Goal: Task Accomplishment & Management: Manage account settings

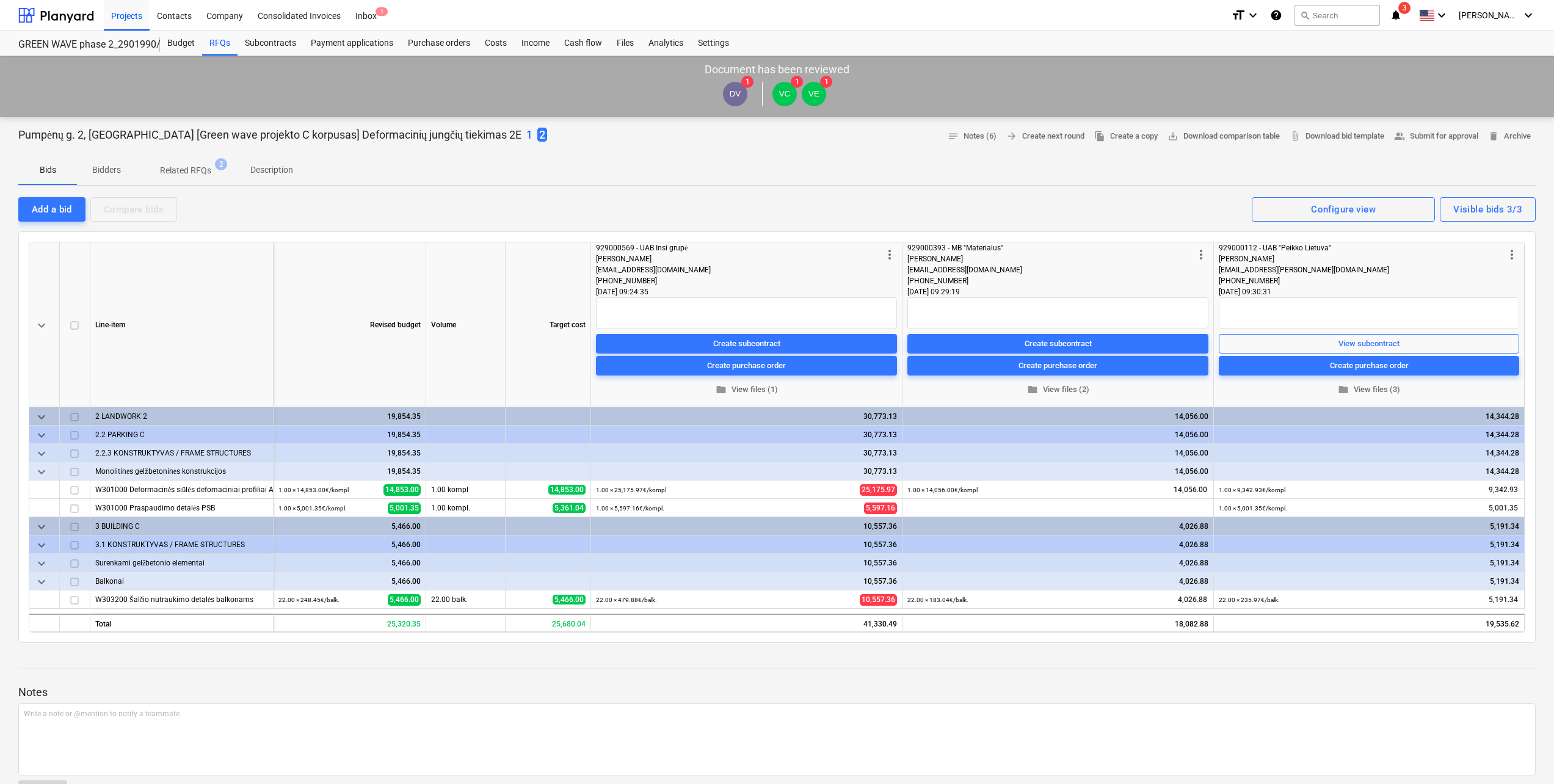
scroll to position [122, 0]
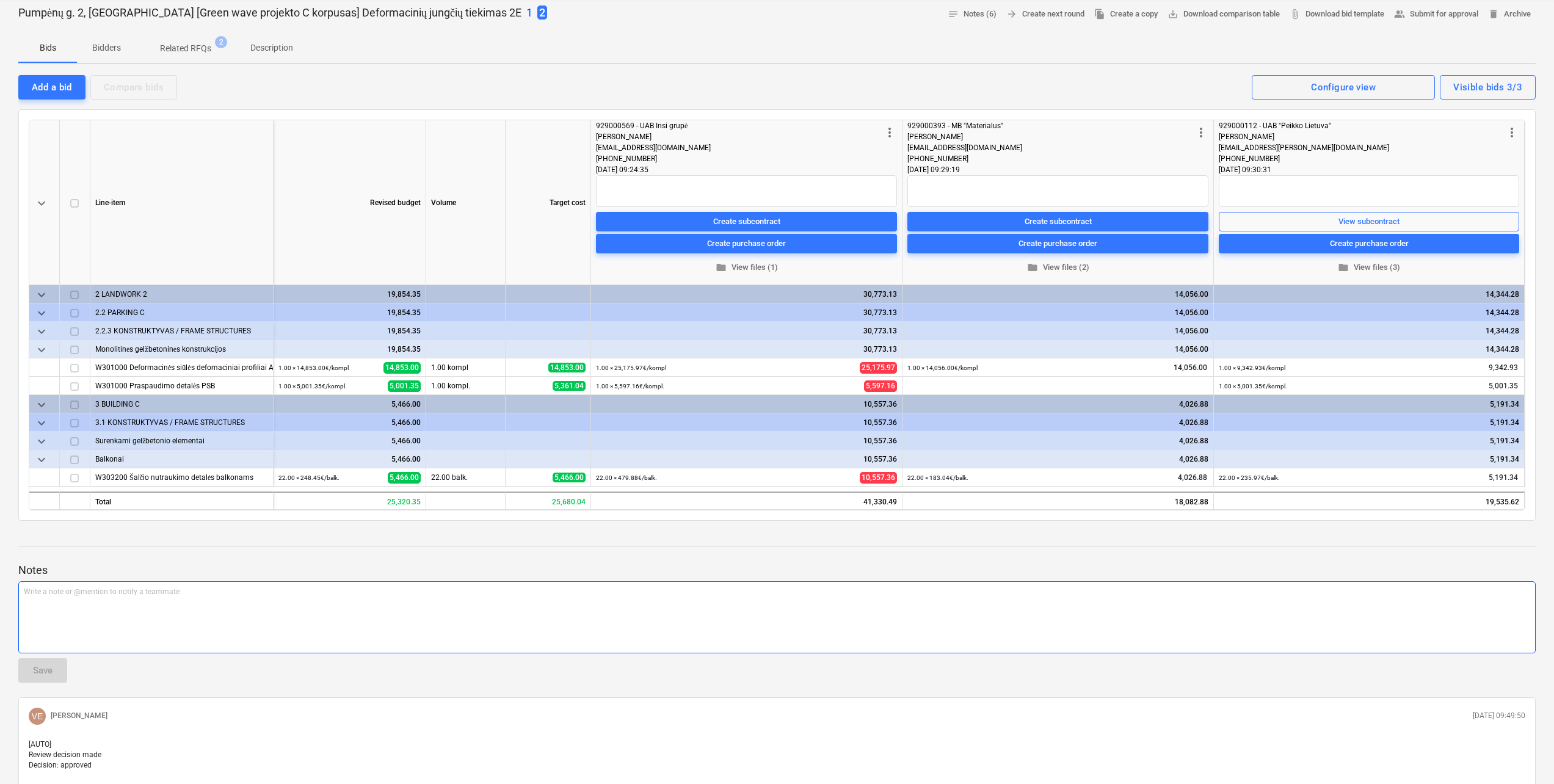
click at [123, 596] on p "Write a note or @mention to notify a teammate ﻿" at bounding box center [777, 592] width 1507 height 10
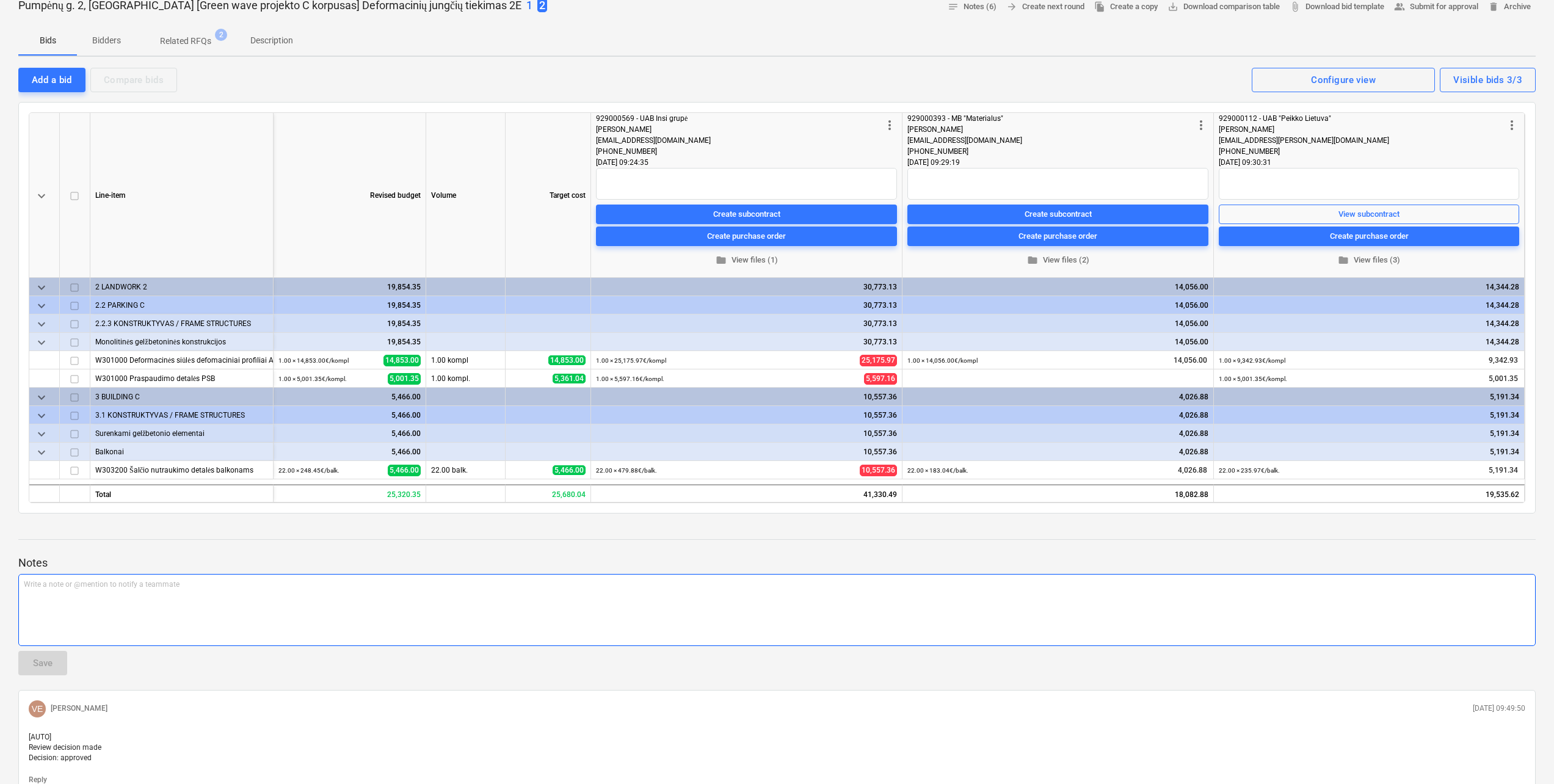
scroll to position [0, 0]
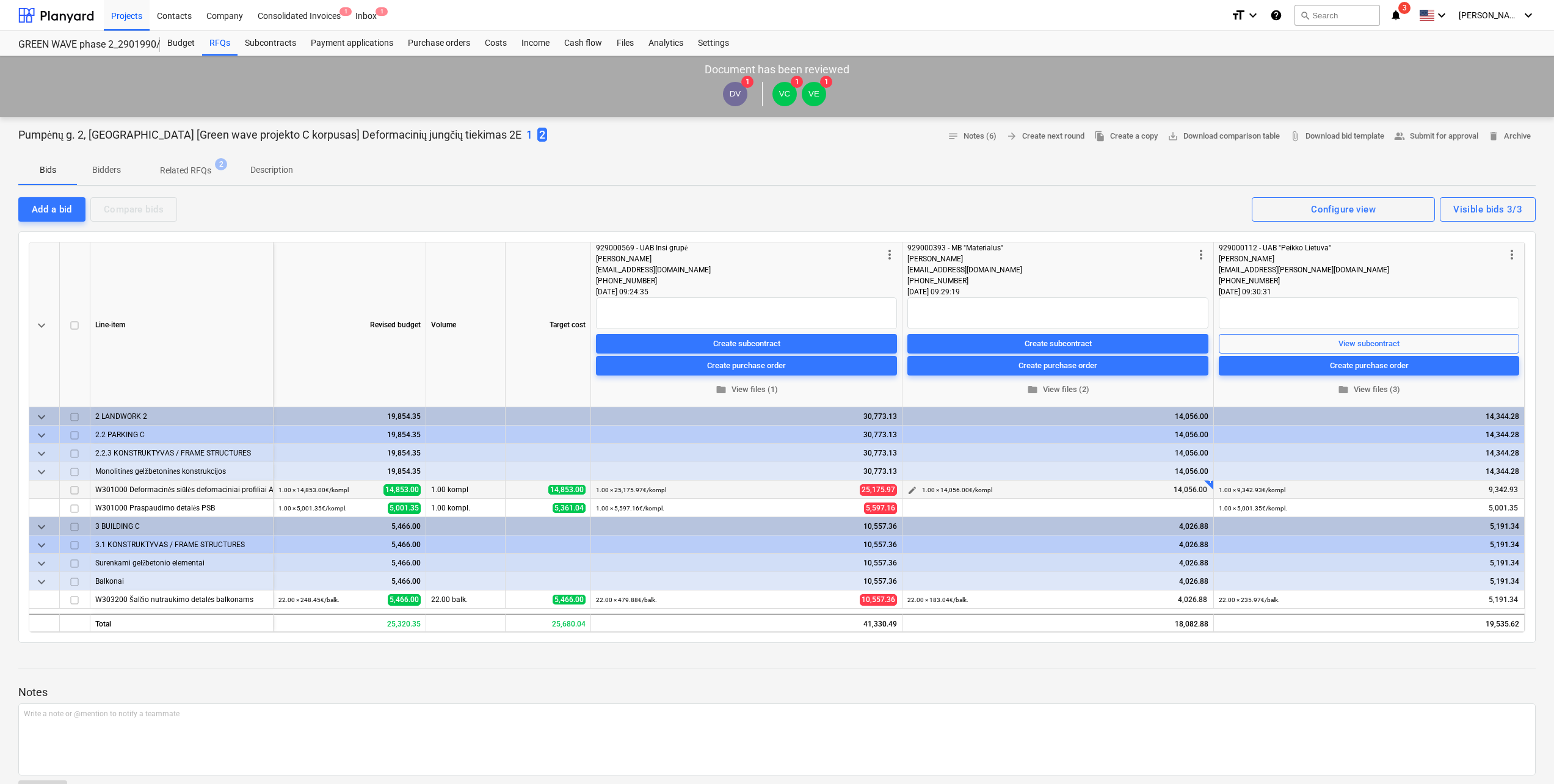
click at [913, 487] on span "edit" at bounding box center [912, 490] width 10 height 10
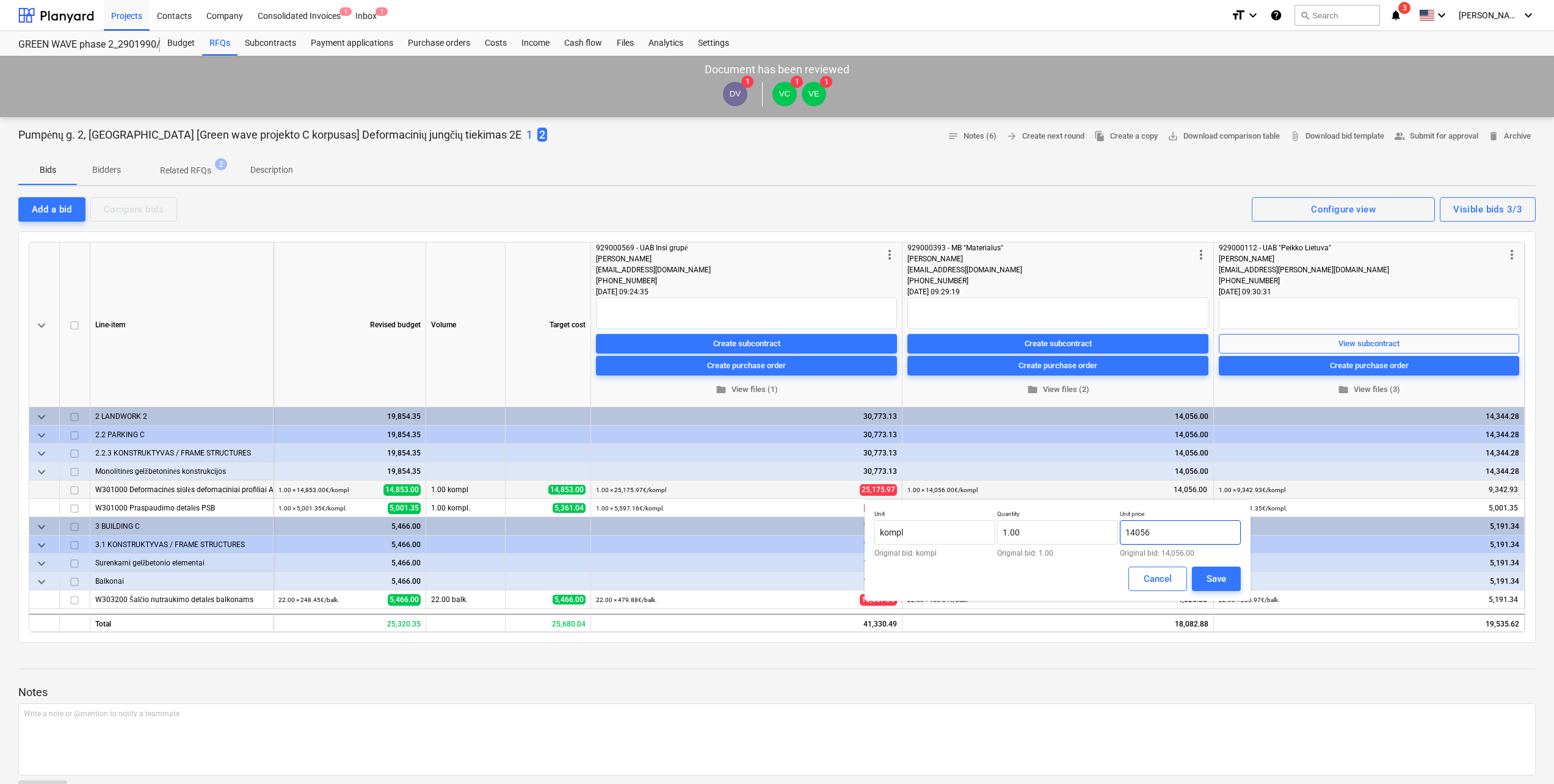
click at [1187, 533] on input "14056" at bounding box center [1180, 533] width 121 height 24
type input "14,958.00"
click at [1226, 575] on div "Save" at bounding box center [1216, 579] width 19 height 16
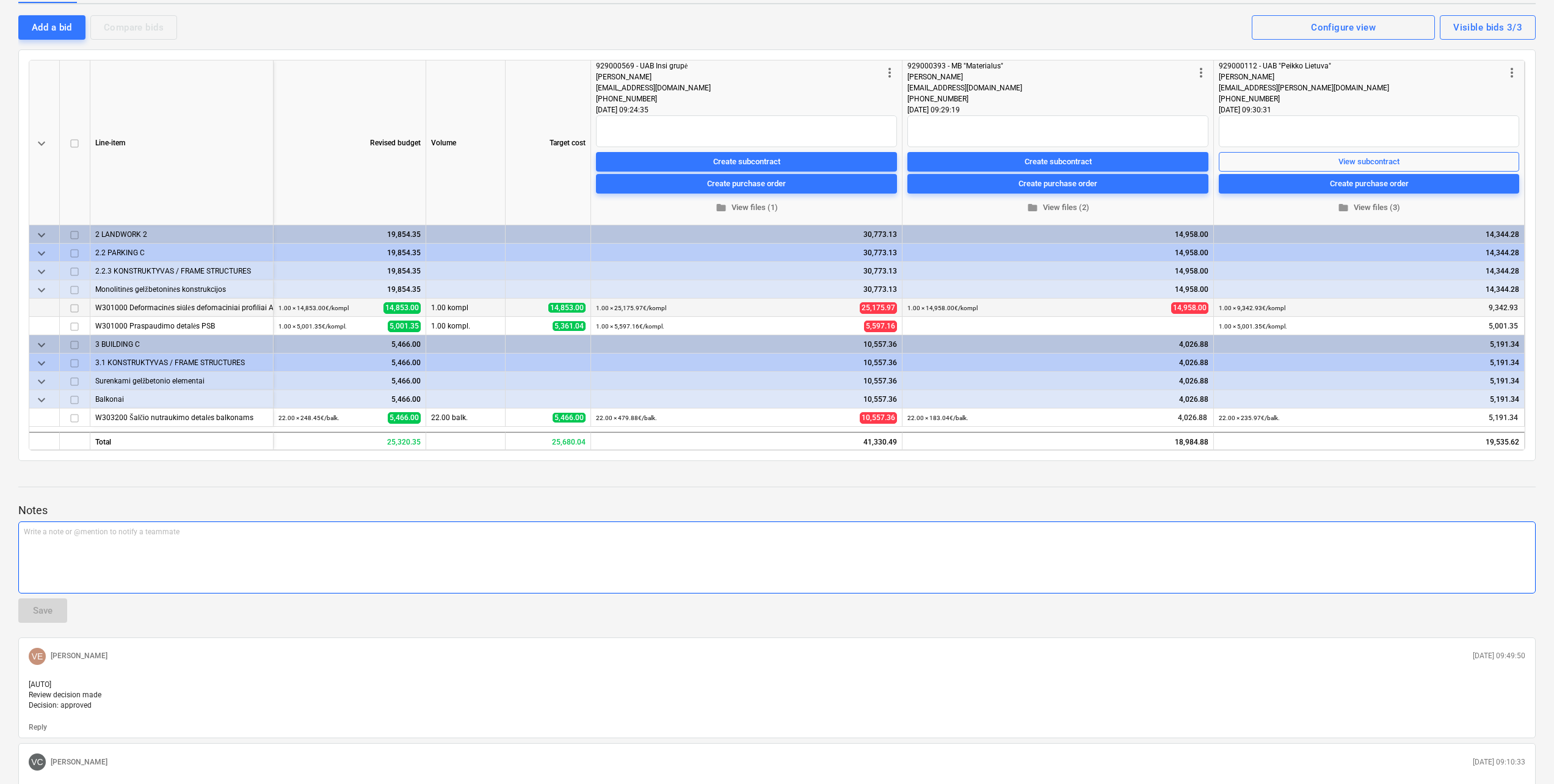
scroll to position [183, 0]
click at [385, 552] on div "Write a note or @mention to notify a teammate ﻿" at bounding box center [777, 556] width 1517 height 72
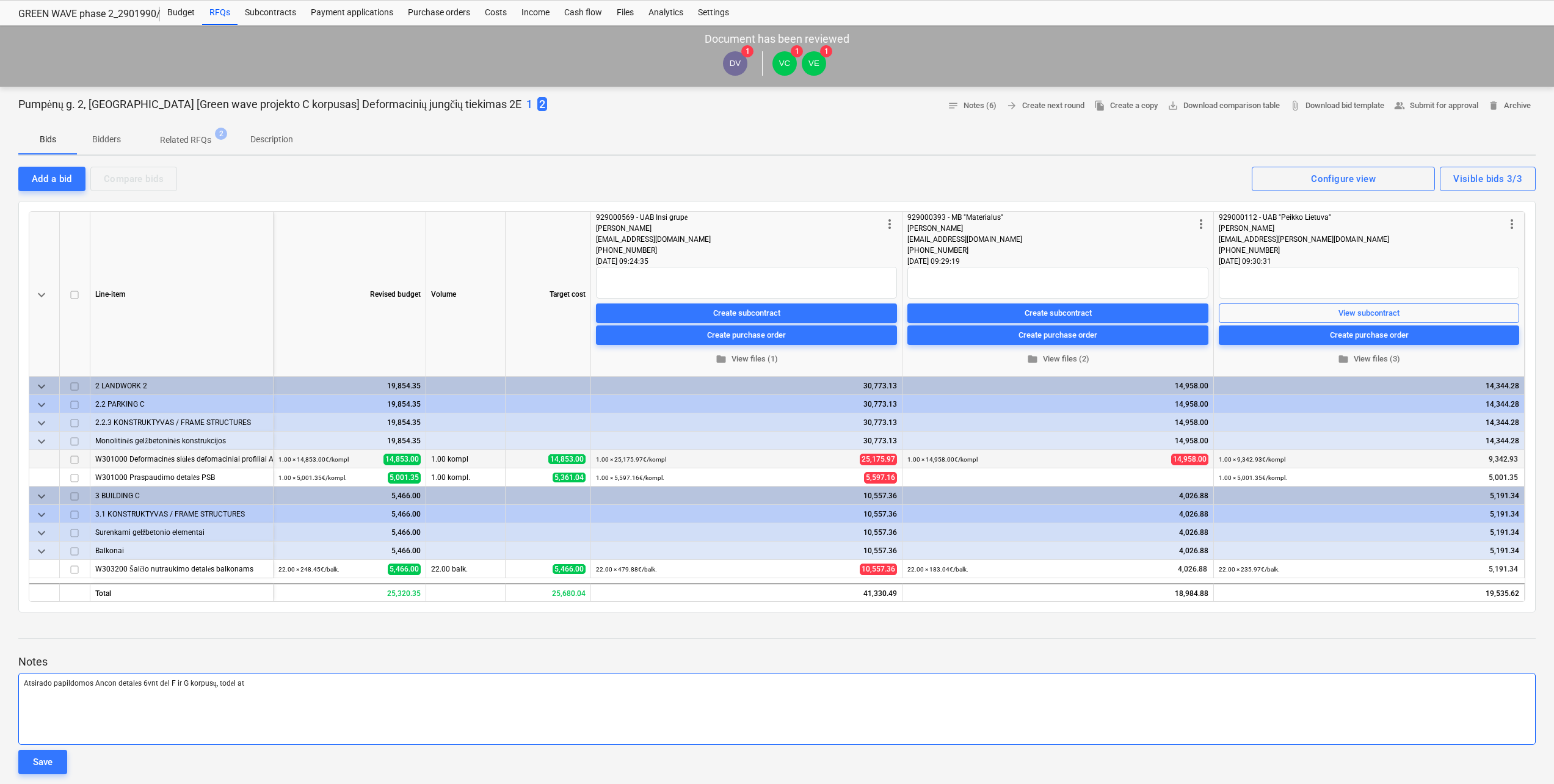
scroll to position [0, 0]
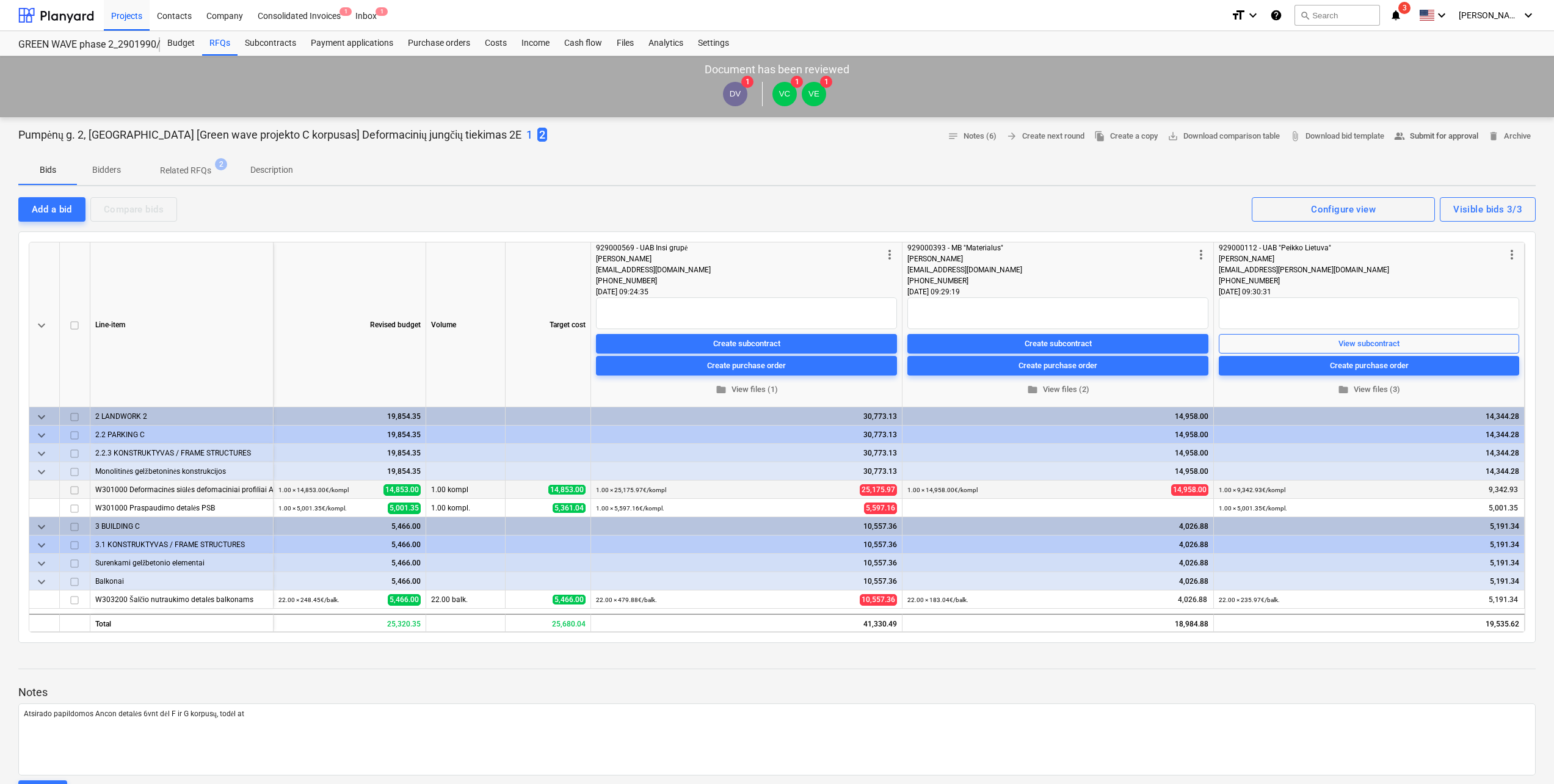
click at [1456, 137] on span "people_alt Submit for approval" at bounding box center [1436, 136] width 84 height 14
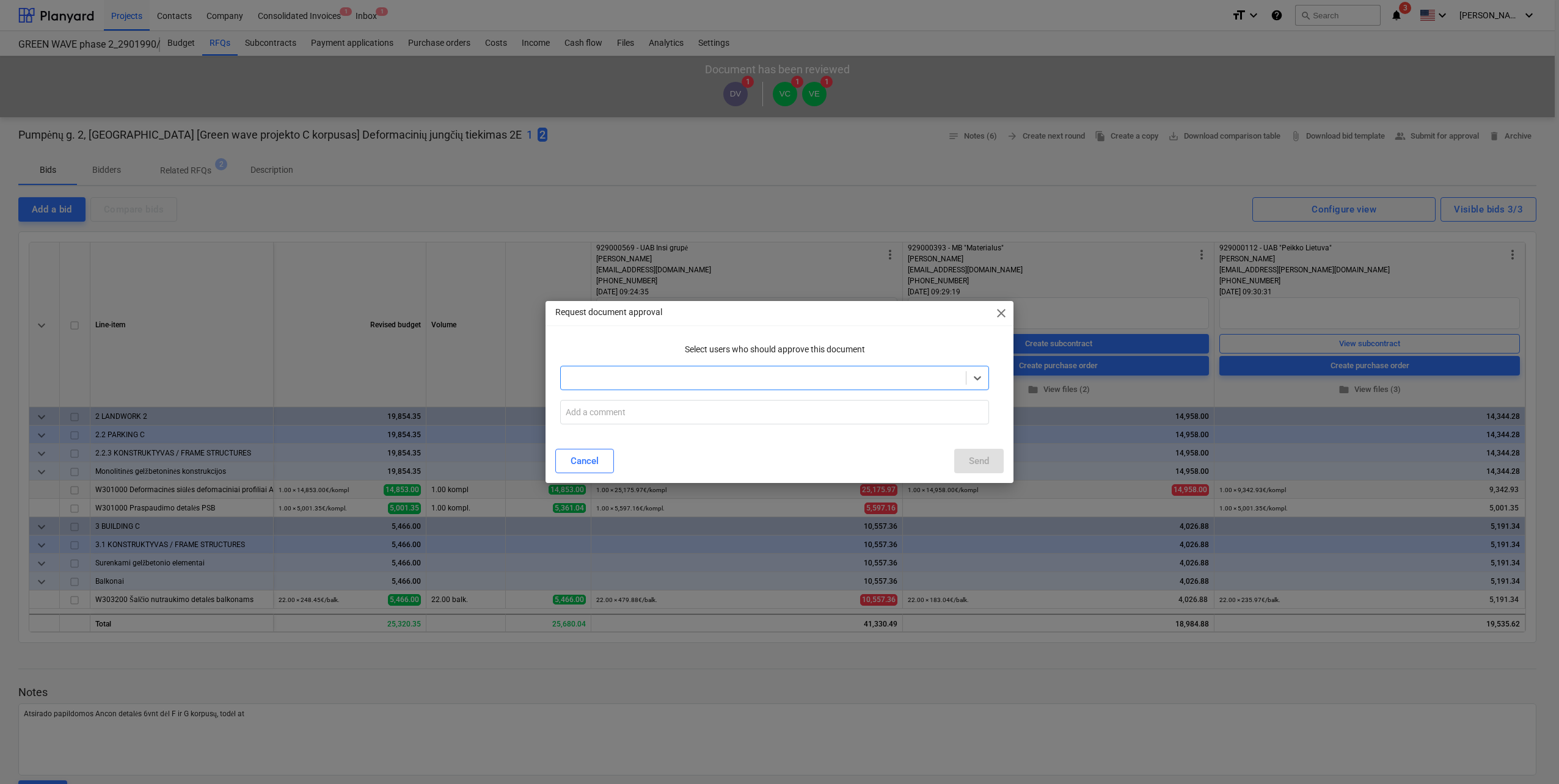
click at [999, 319] on span "close" at bounding box center [1001, 313] width 15 height 15
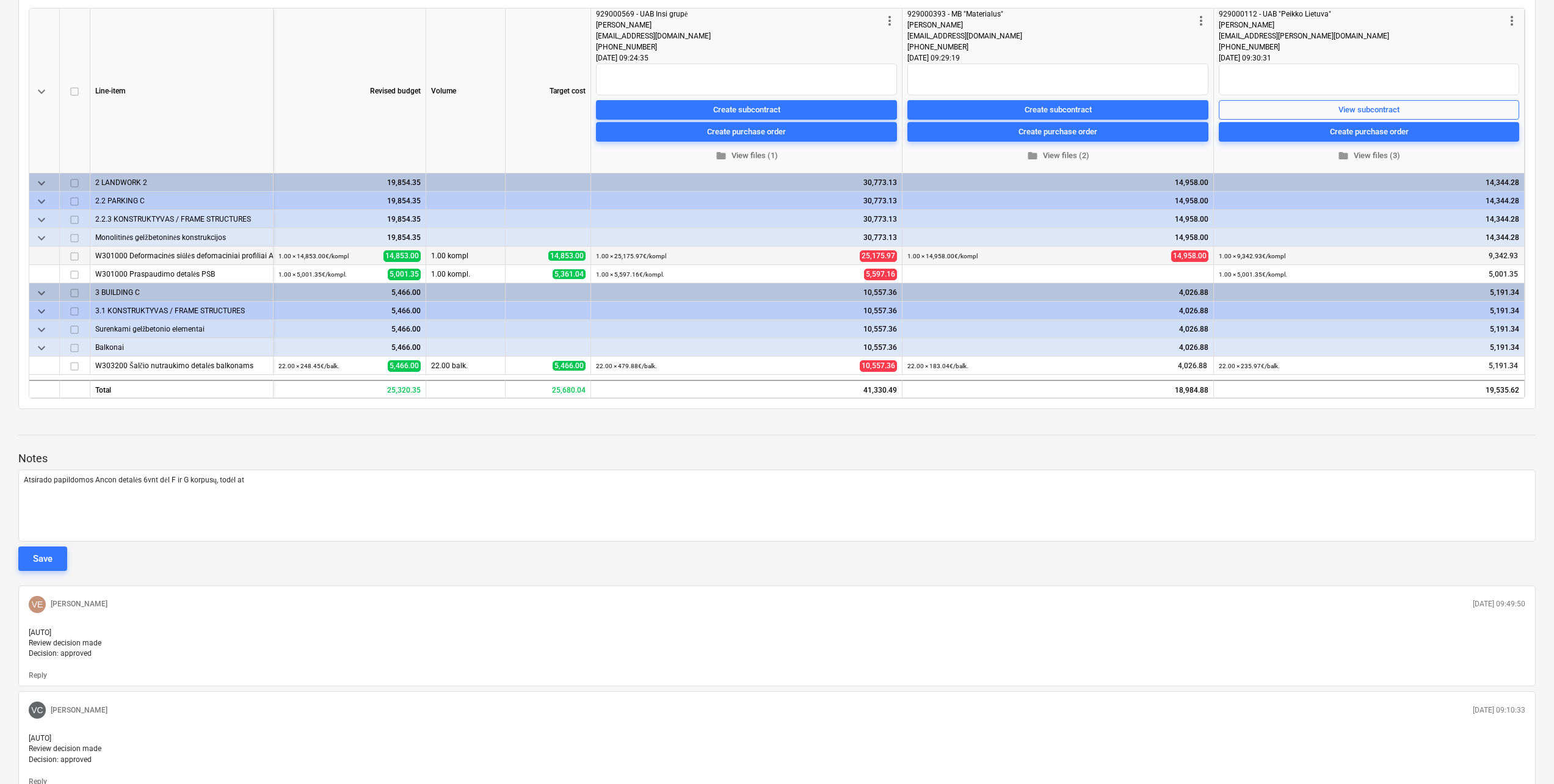
scroll to position [244, 0]
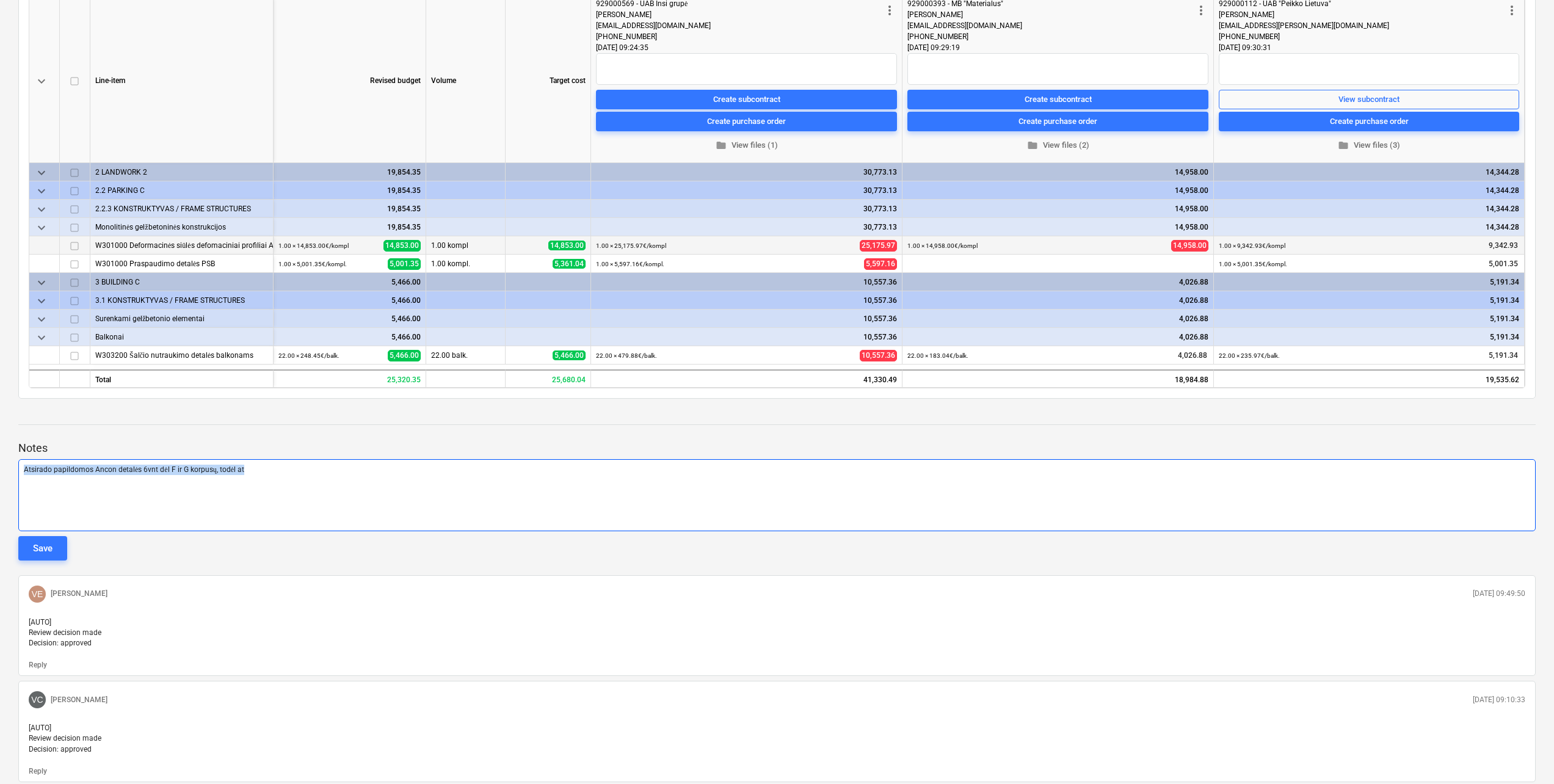
drag, startPoint x: 186, startPoint y: 468, endPoint x: 10, endPoint y: 469, distance: 176.0
click at [10, 469] on div "Pumpėnų g. 2, Vilnius [Green wave projekto C korpusas] Deformacinių jungčių tie…" at bounding box center [777, 538] width 1554 height 1330
copy span "Atsirado papildomos Ancon detalės 6vnt dėl F ir G korpusų, todėl at"
click at [243, 482] on div "Atsirado papildomos Ancon detalės 6vnt dėl F ir G korpusų, todėl at" at bounding box center [777, 495] width 1517 height 72
drag, startPoint x: 265, startPoint y: 474, endPoint x: 9, endPoint y: 473, distance: 256.0
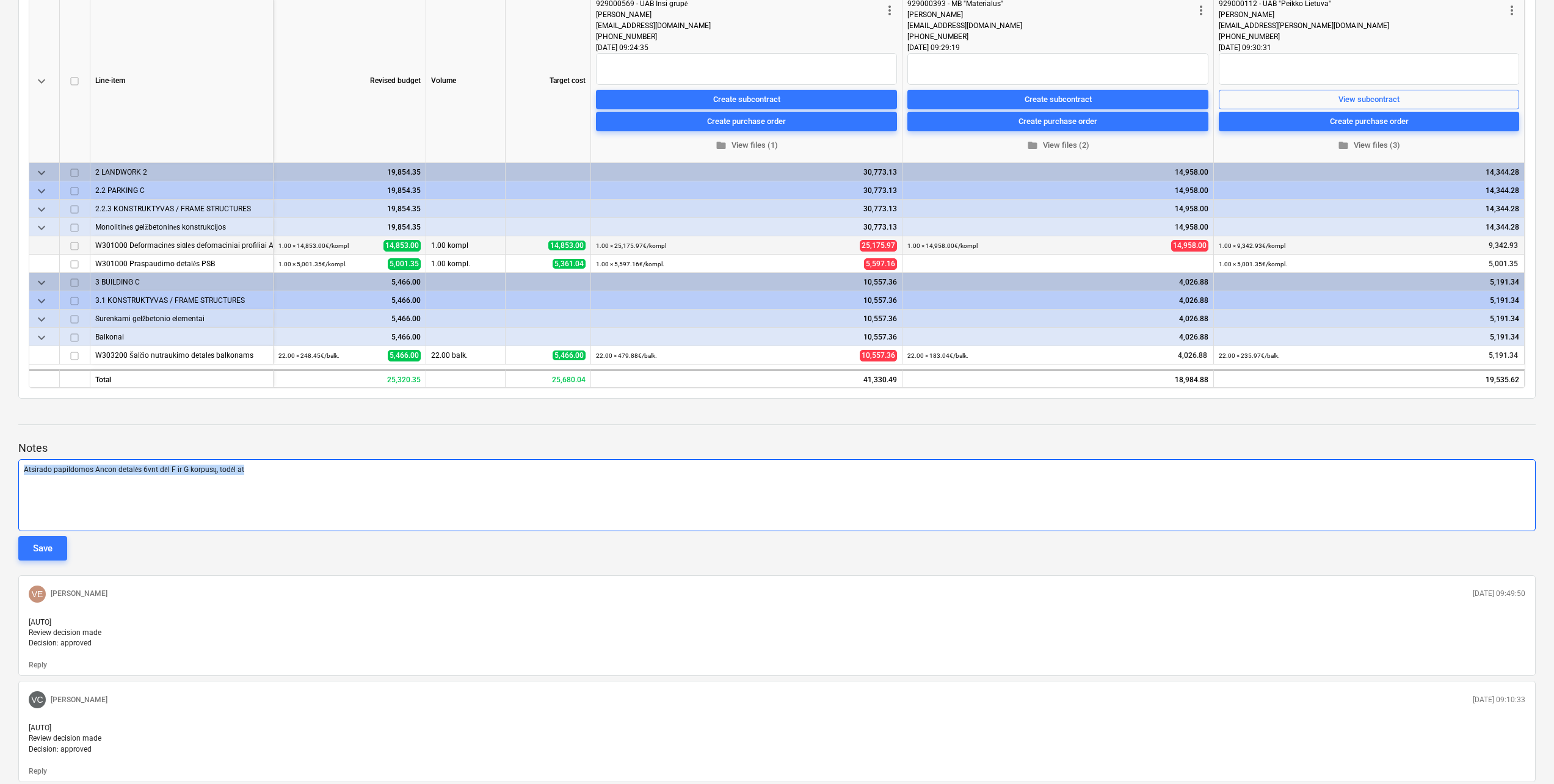
click at [9, 473] on div "Pumpėnų g. 2, Vilnius [Green wave projekto C korpusas] Deformacinių jungčių tie…" at bounding box center [777, 538] width 1554 height 1330
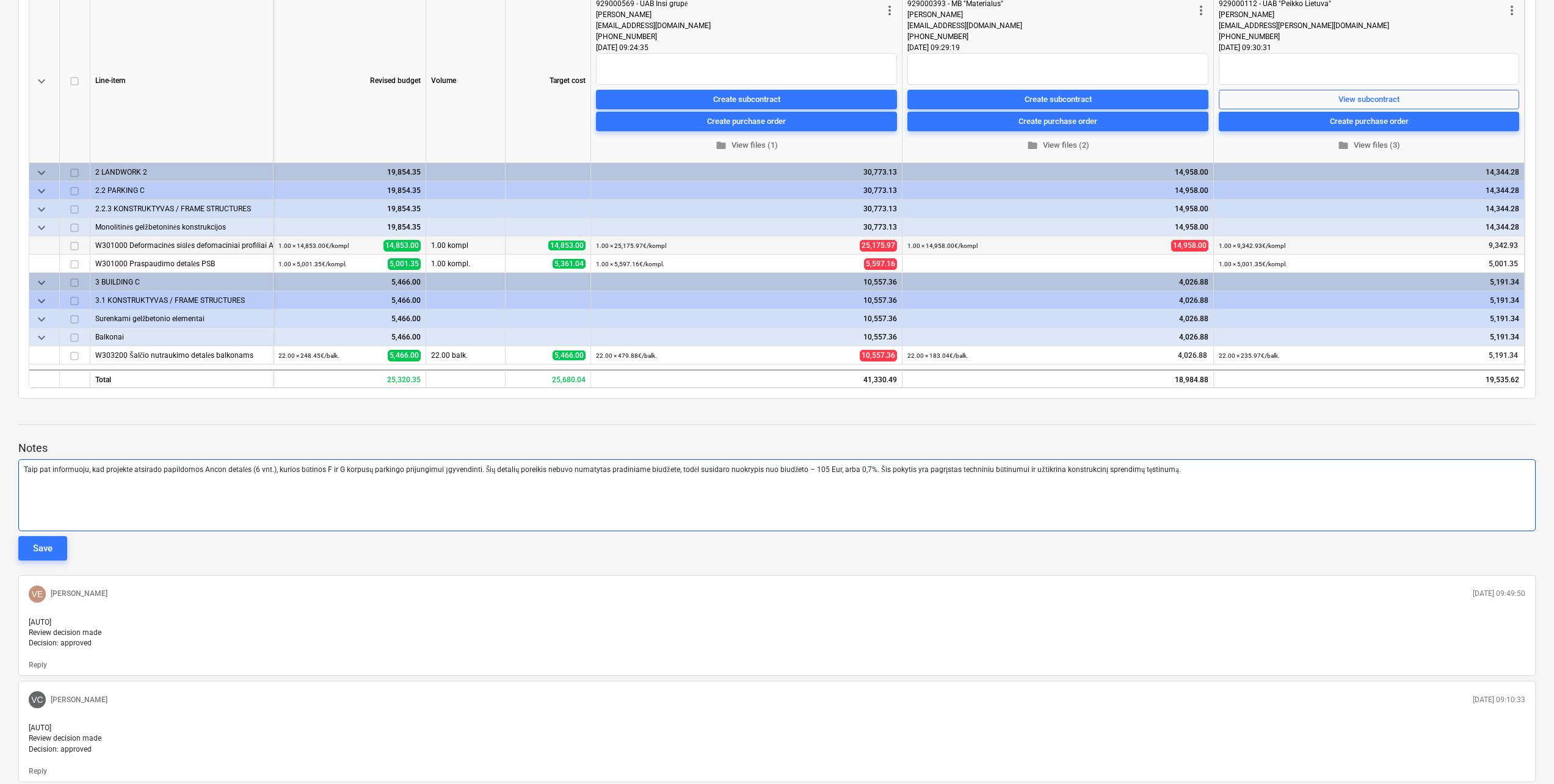
click at [108, 473] on span "Taip pat informuoju, kad projekte atsirado papildomos Ancon detalės (6 vnt.), k…" at bounding box center [602, 470] width 1157 height 9
click at [242, 474] on p "Projekte atsirado papildomos Ancon detalės (6 vnt.), kurios būtinos F ir G korp…" at bounding box center [777, 470] width 1507 height 10
click at [274, 510] on div "Projekte atsirado papildomos Ancon detalės (6 vnt.), kurios yra F ir G korpusų …" at bounding box center [777, 495] width 1517 height 72
click at [379, 470] on span "Projekte atsirado papildomos Ancon detalės (6 vnt.), kurios yra F ir G korpusų …" at bounding box center [554, 470] width 1061 height 9
click at [33, 537] on button "Save" at bounding box center [43, 549] width 49 height 24
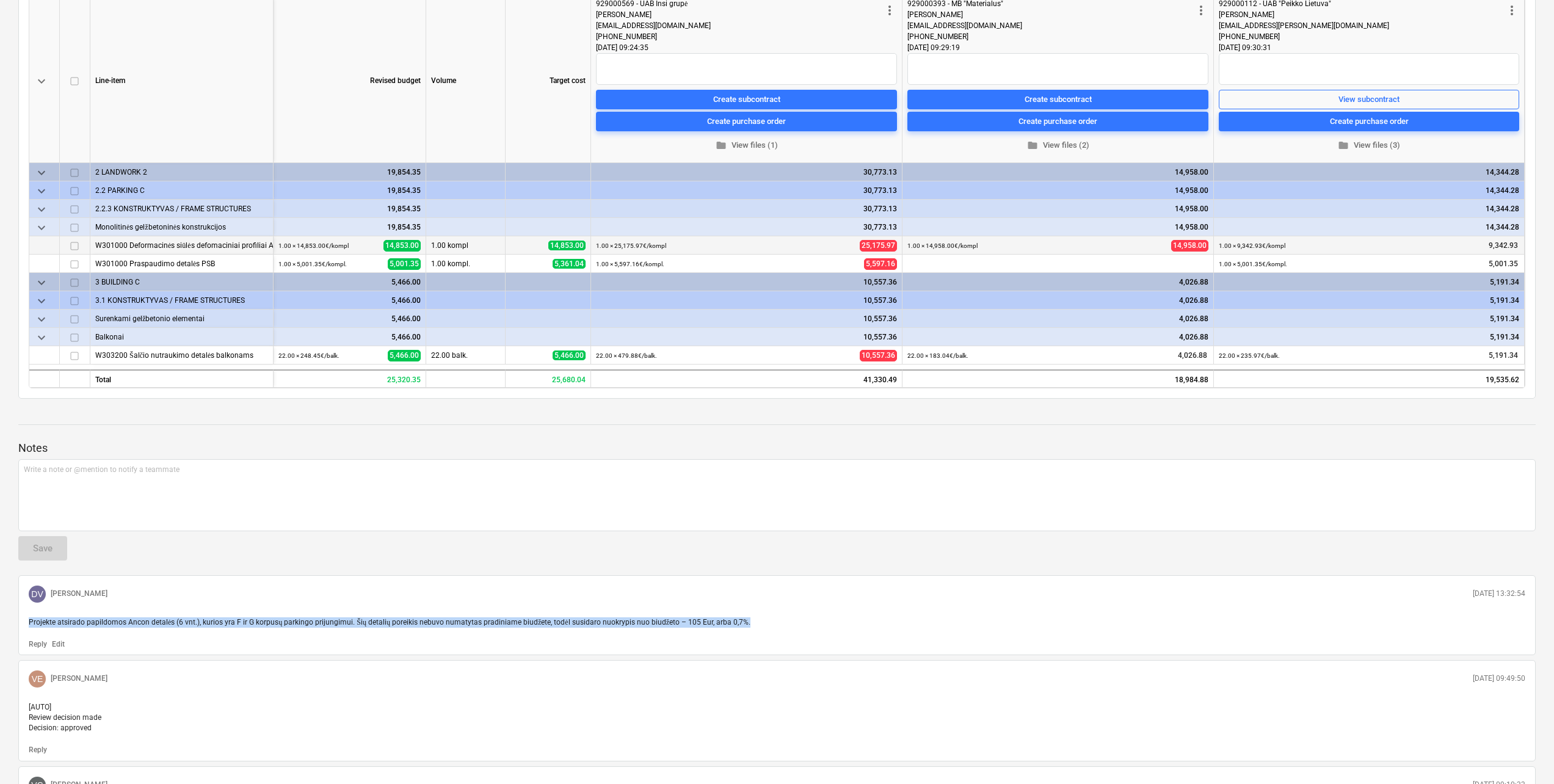
drag, startPoint x: 747, startPoint y: 620, endPoint x: 11, endPoint y: 627, distance: 736.0
click at [11, 627] on div "Pumpėnų g. 2, Vilnius [Green wave projekto C korpusas] Deformacinių jungčių tie…" at bounding box center [777, 580] width 1554 height 1415
copy span "Projekte atsirado papildomos Ancon detalės (6 vnt.), kurios yra F ir G korpusų …"
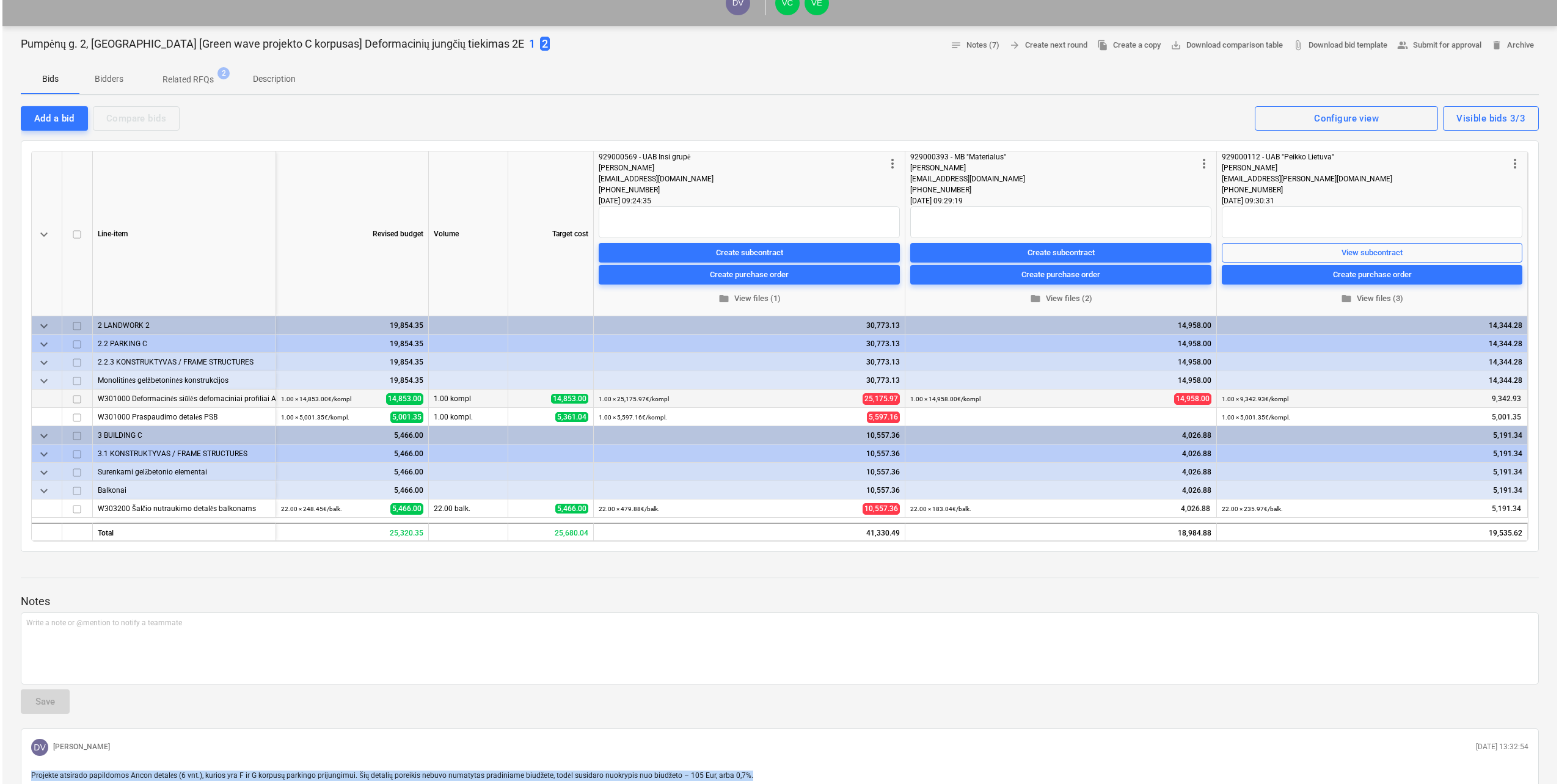
scroll to position [0, 0]
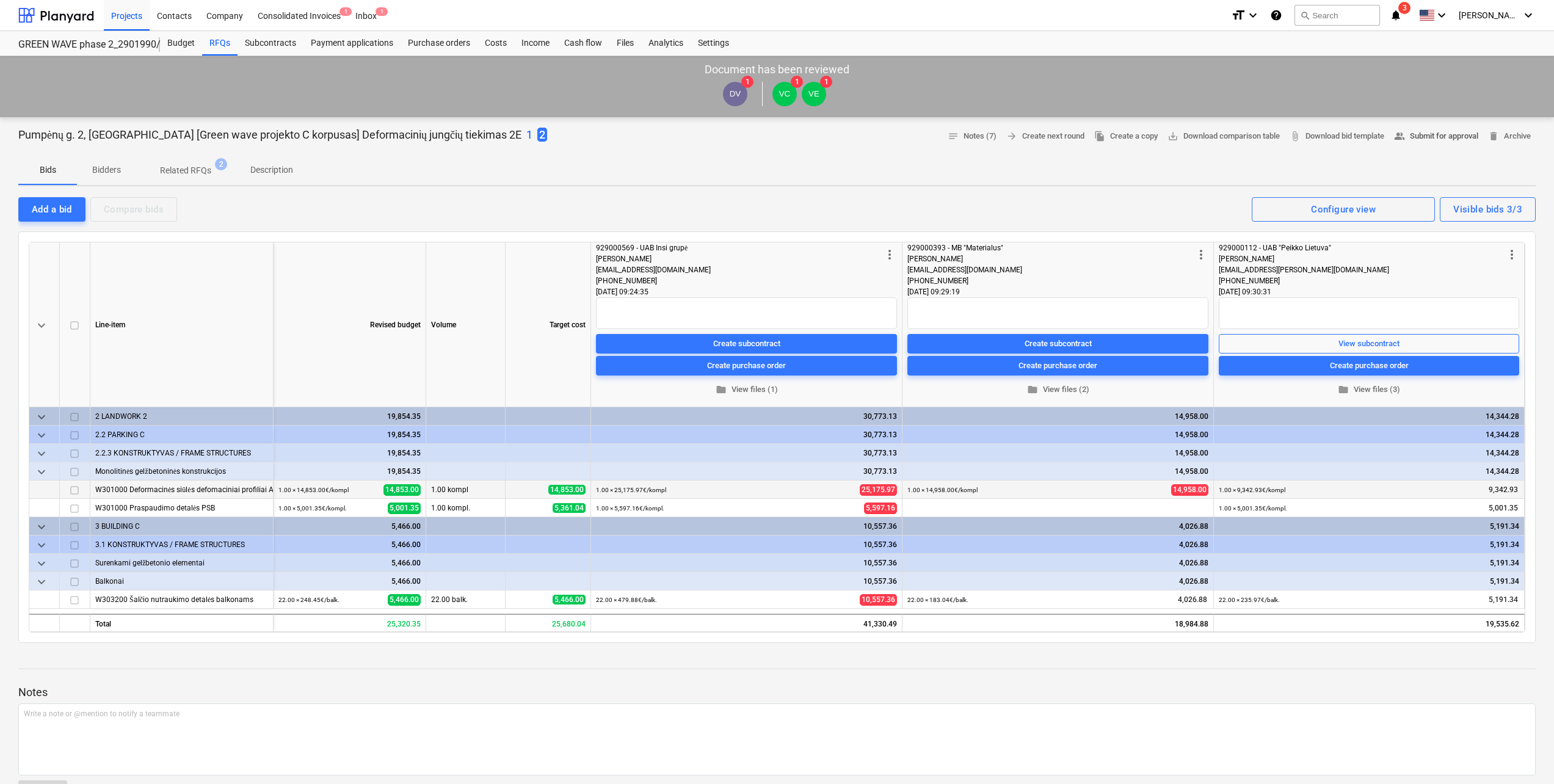
click at [1422, 140] on span "people_alt Submit for approval" at bounding box center [1436, 136] width 84 height 14
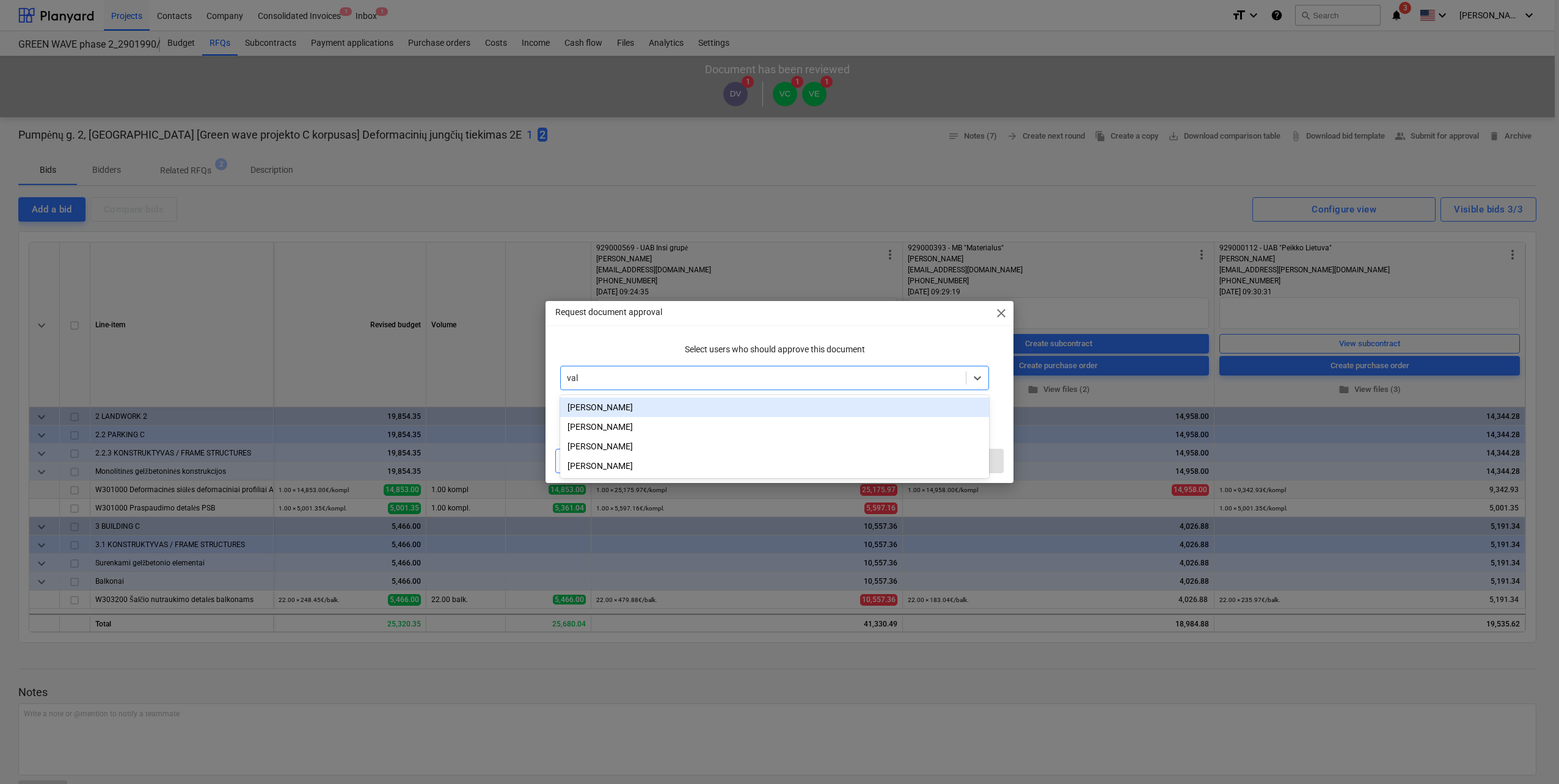
type input "vale"
type input "valdas"
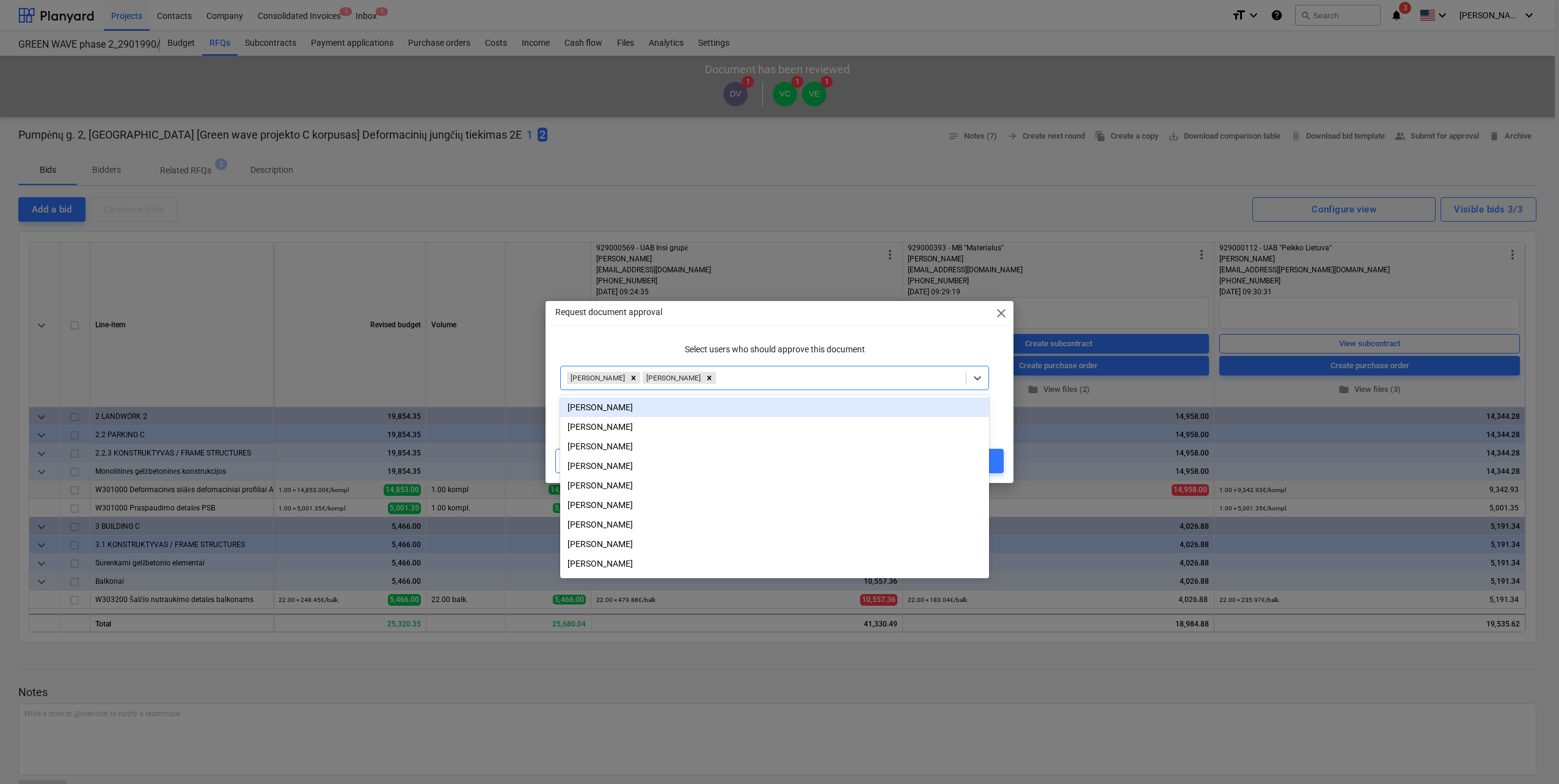
click at [789, 346] on p "Select users who should approve this document" at bounding box center [775, 349] width 429 height 13
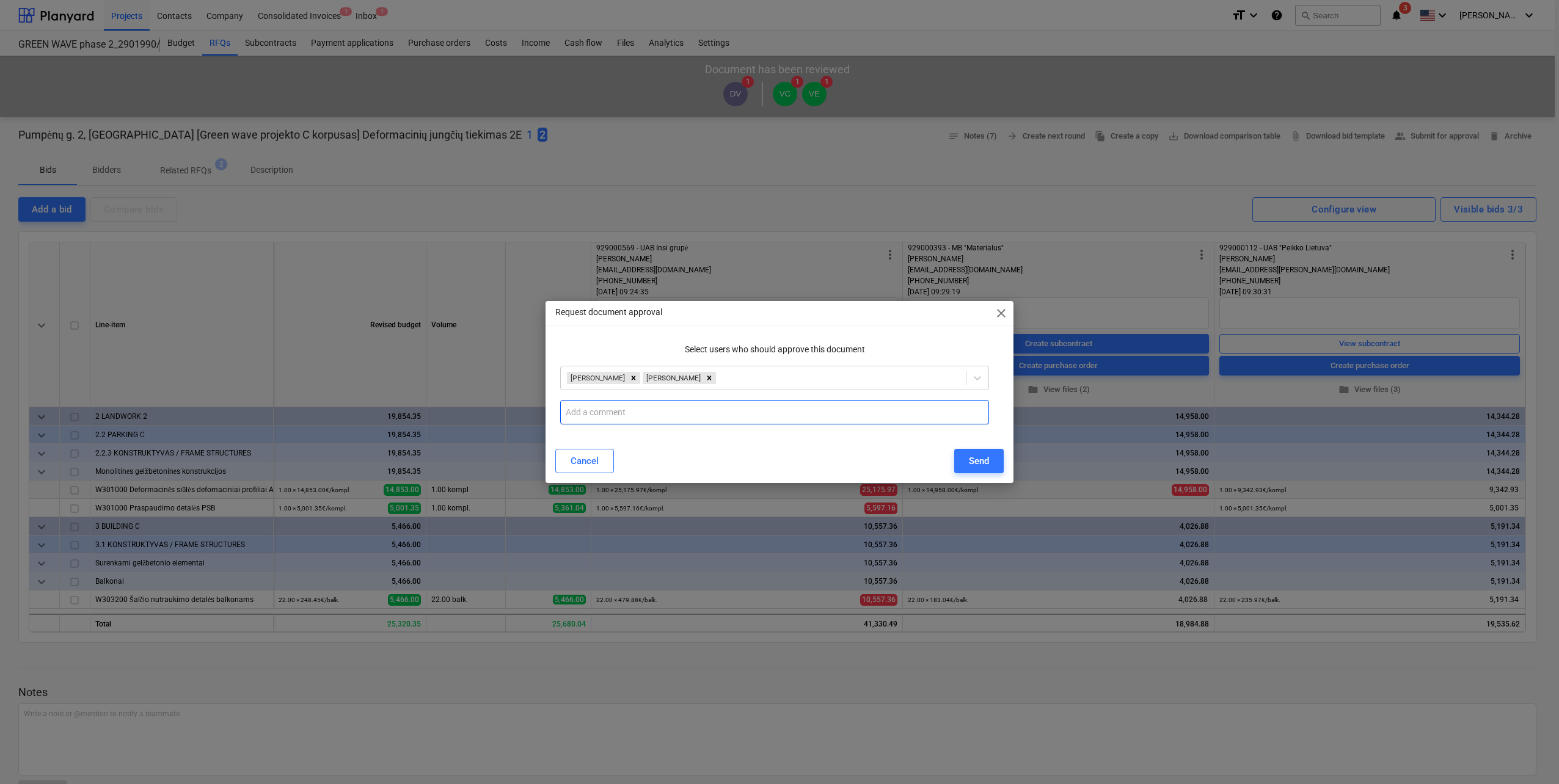
click at [685, 416] on input "text" at bounding box center [775, 412] width 429 height 24
paste input "Projekte atsirado papildomos Ancon detalės (6 vnt.), kurios yra F ir G korpusų …"
type input "Projekte atsirado papildomos Ancon detalės (6 vnt.), kurios yra F ir G korpusų …"
click at [981, 456] on div "Send" at bounding box center [979, 461] width 20 height 16
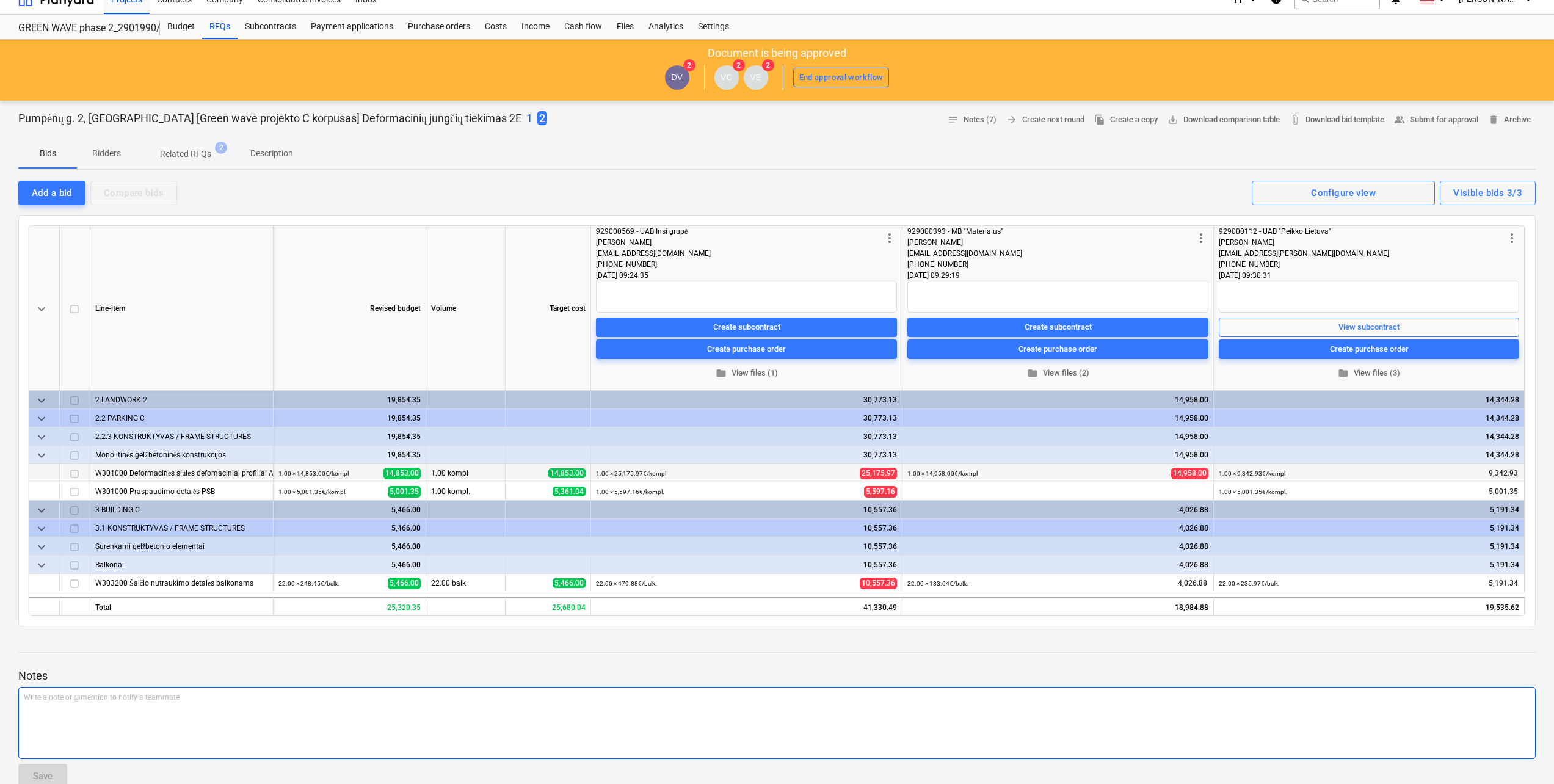
scroll to position [0, 0]
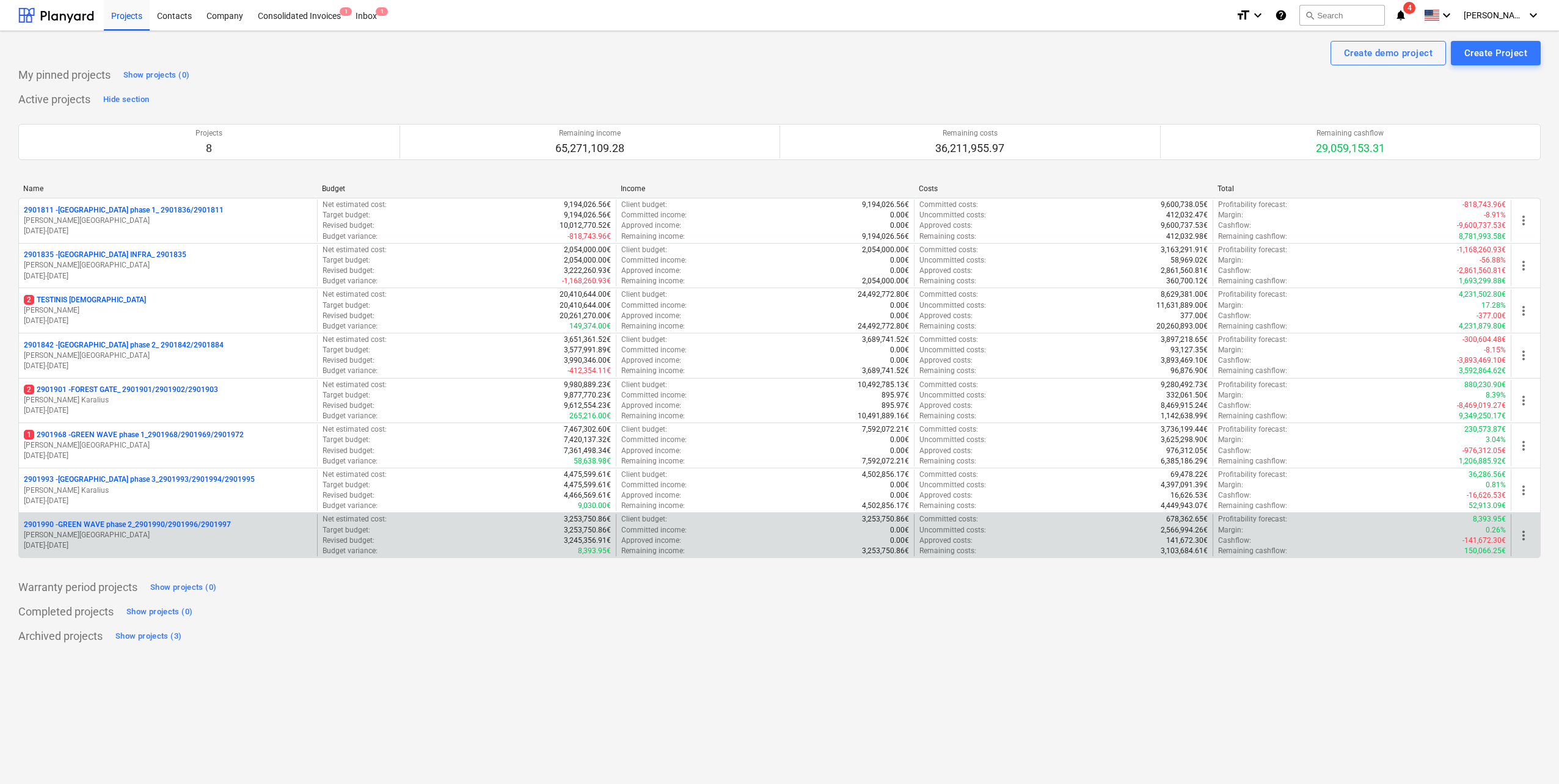
click at [178, 535] on p "V. Eimontas" at bounding box center [167, 536] width 288 height 10
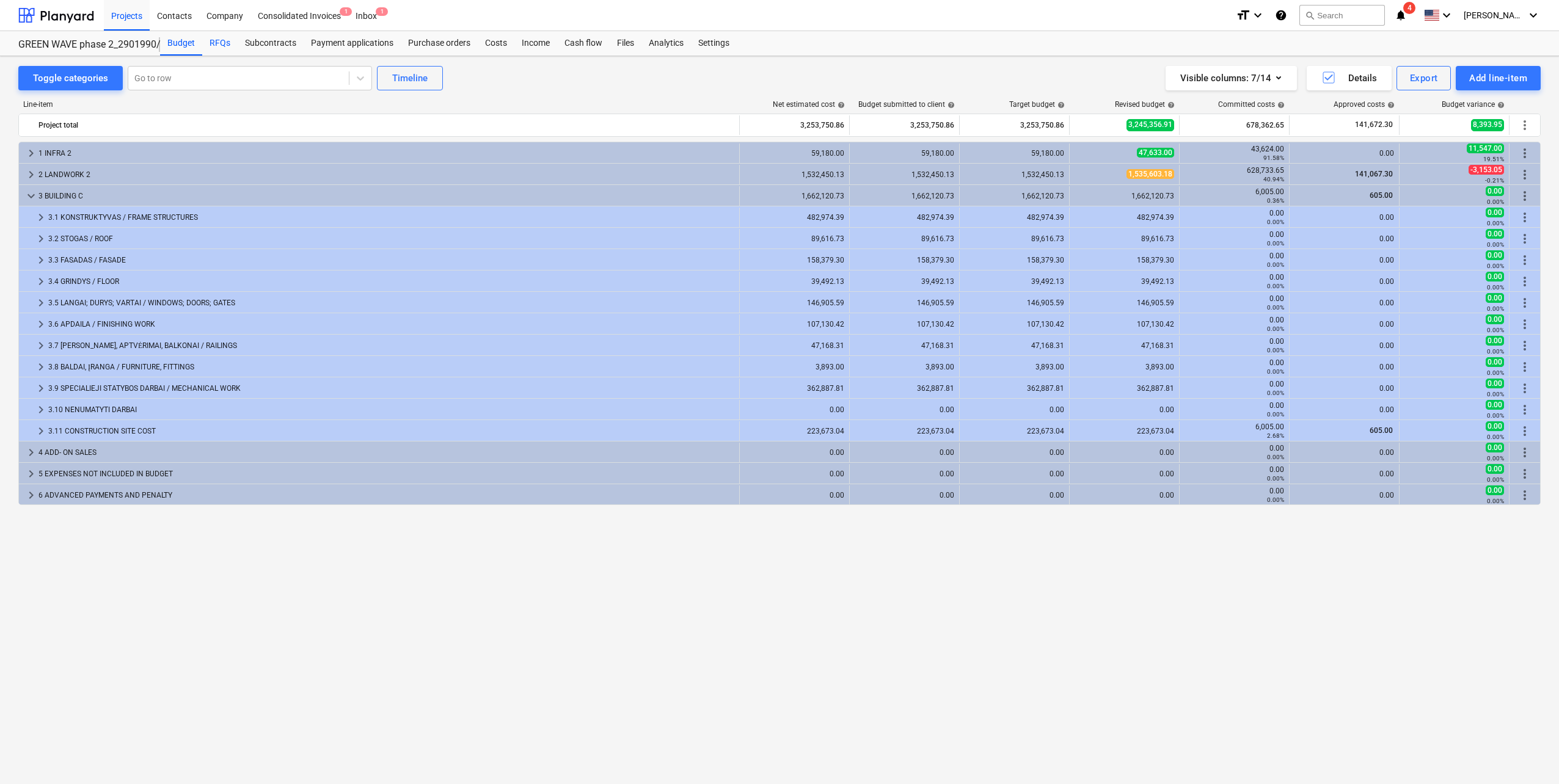
click at [216, 39] on div "RFQs" at bounding box center [220, 44] width 35 height 24
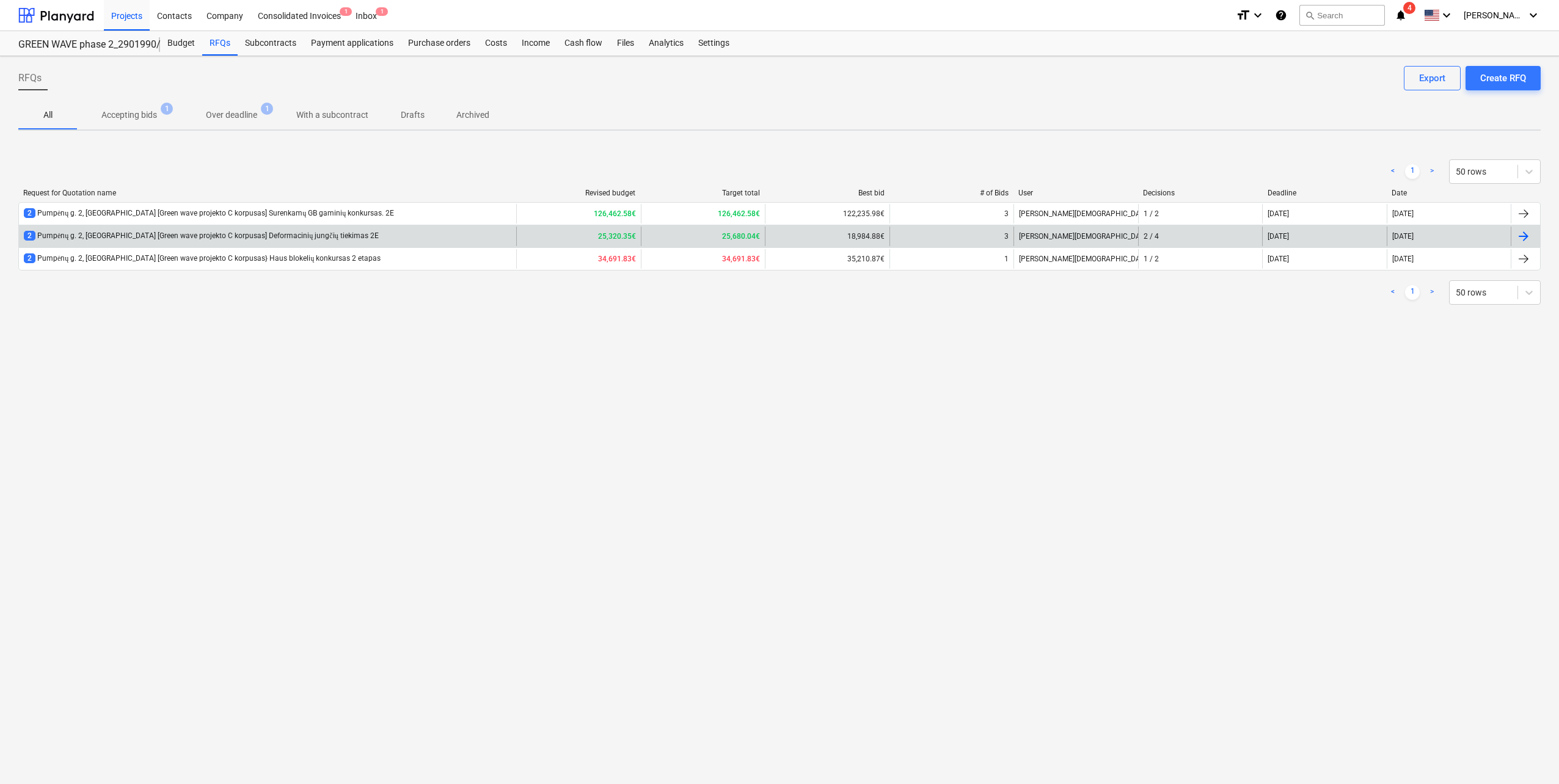
click at [325, 230] on div "2 Pumpėnų g. 2, Vilnius [Green wave projekto C korpusas] Deformacinių jungčių t…" at bounding box center [268, 236] width 497 height 19
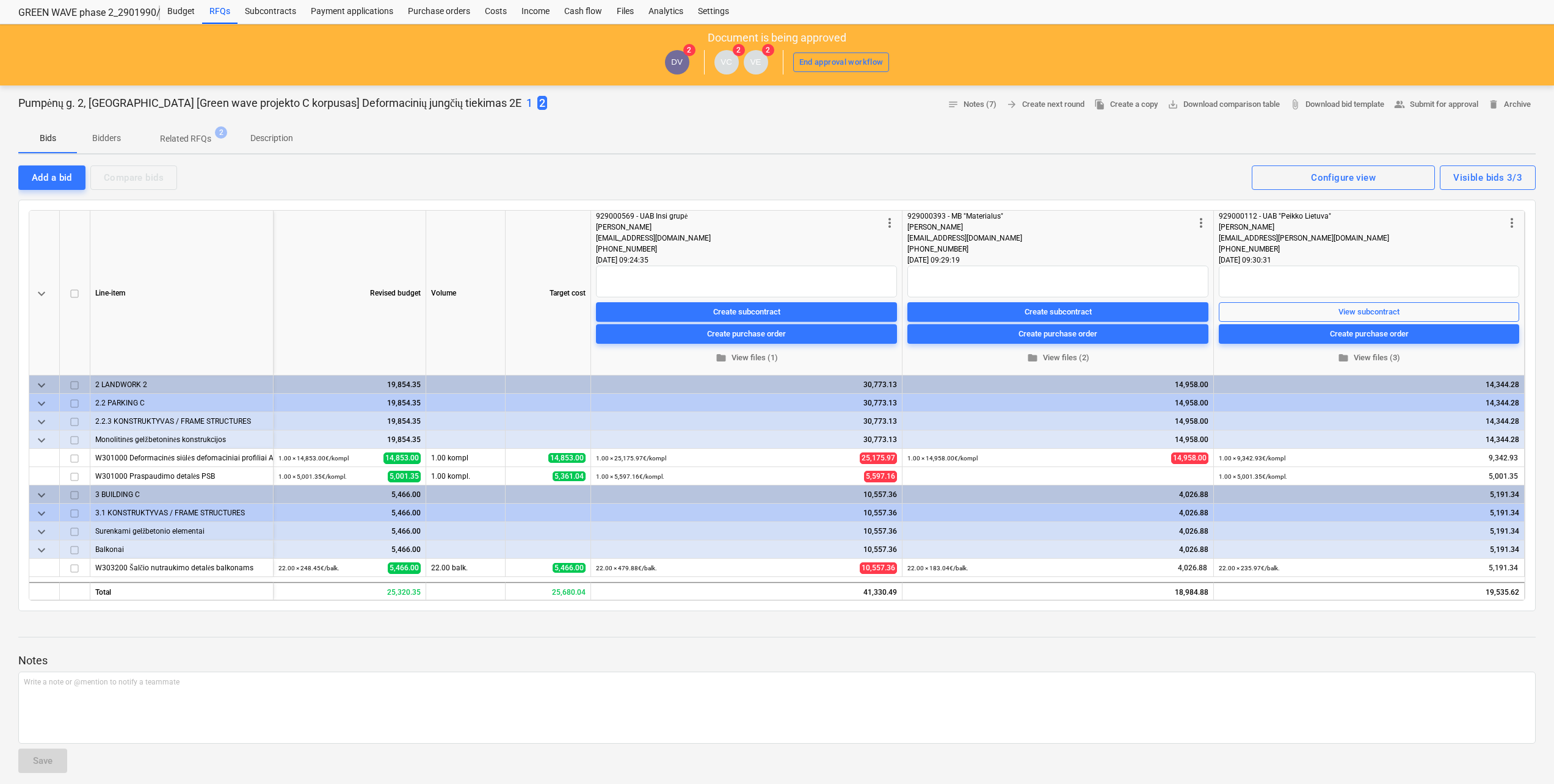
scroll to position [61, 0]
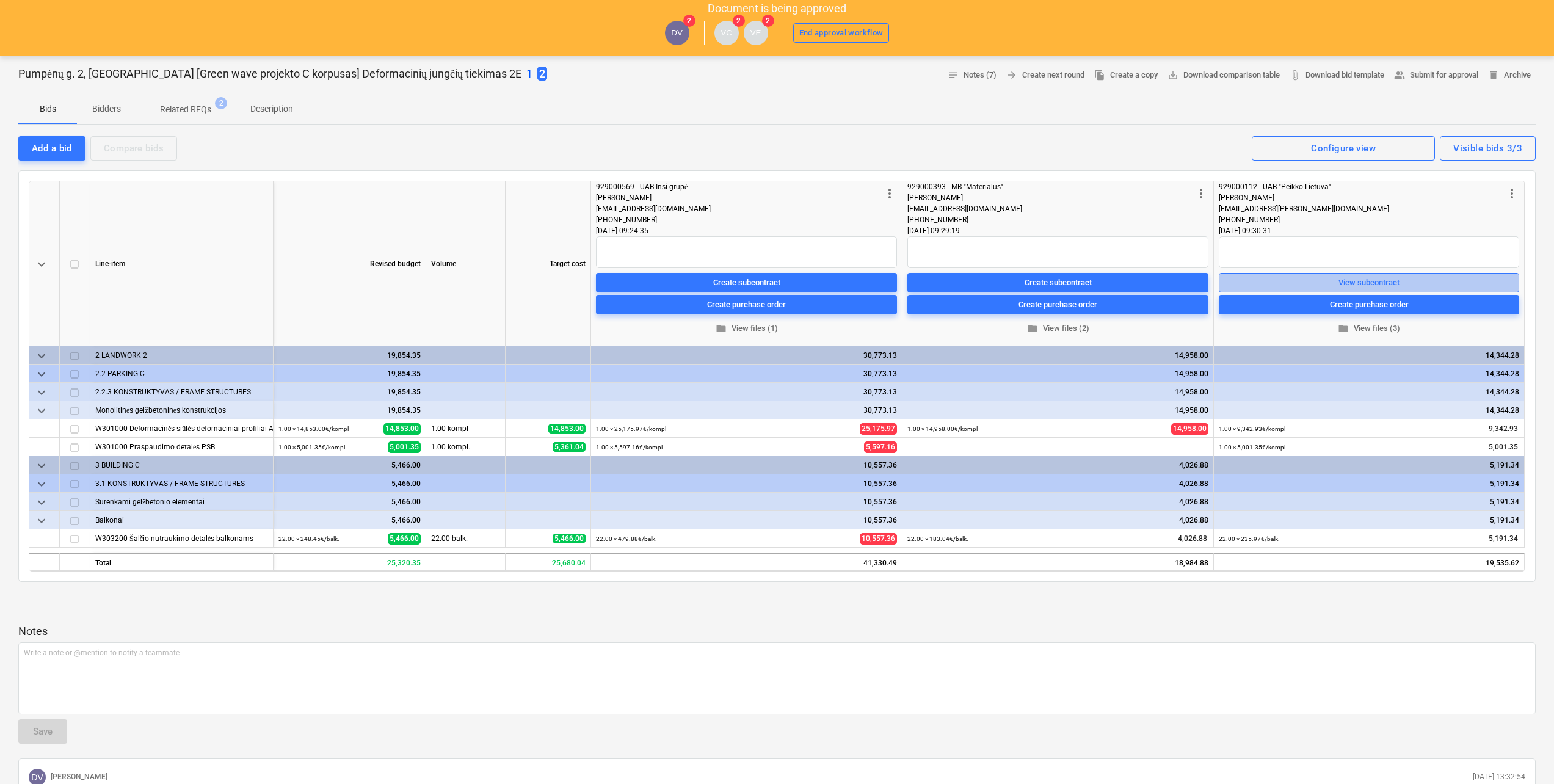
click at [1365, 286] on div "View subcontract" at bounding box center [1369, 283] width 61 height 14
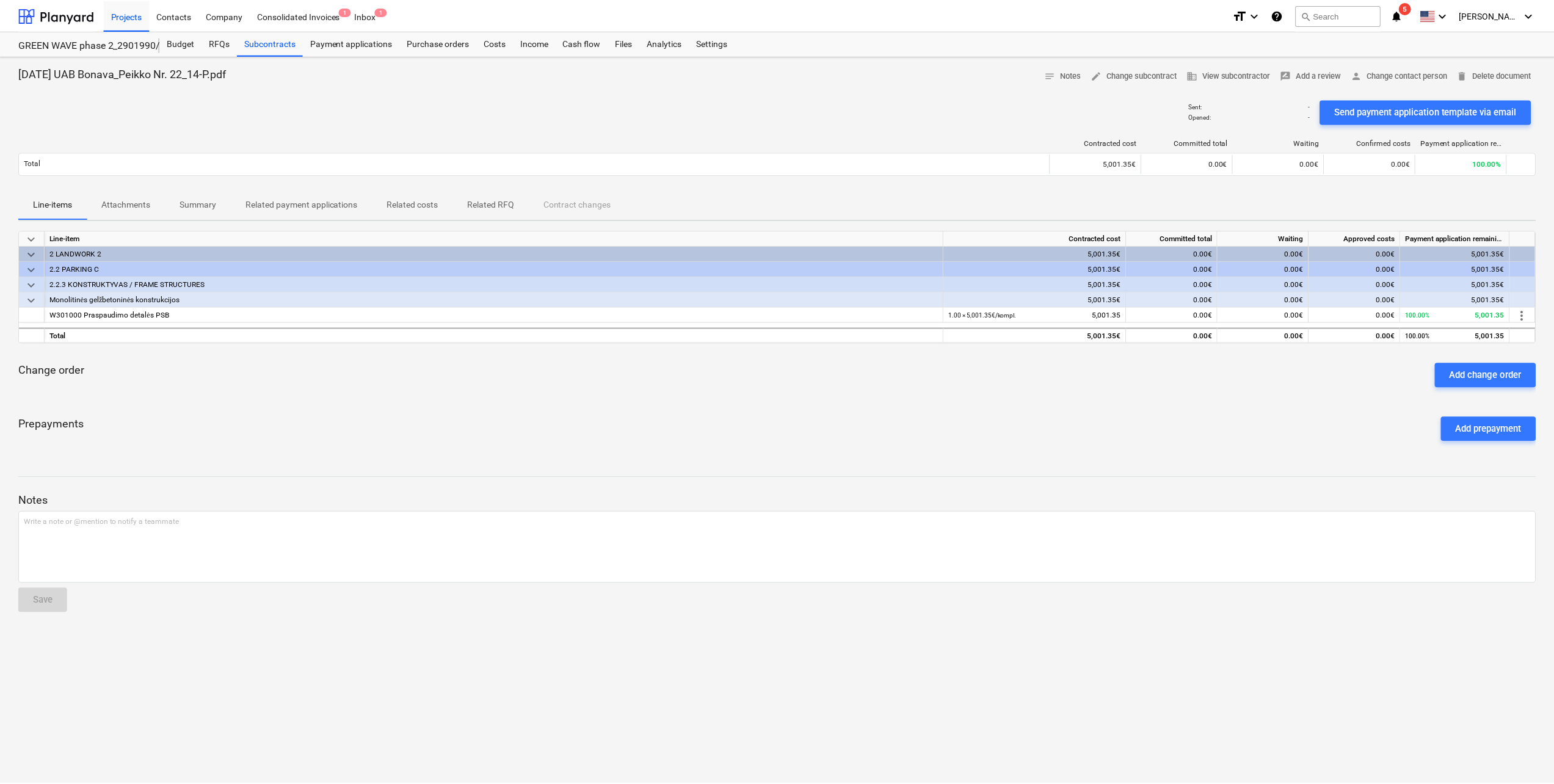
scroll to position [61, 0]
